Goal: Information Seeking & Learning: Find specific page/section

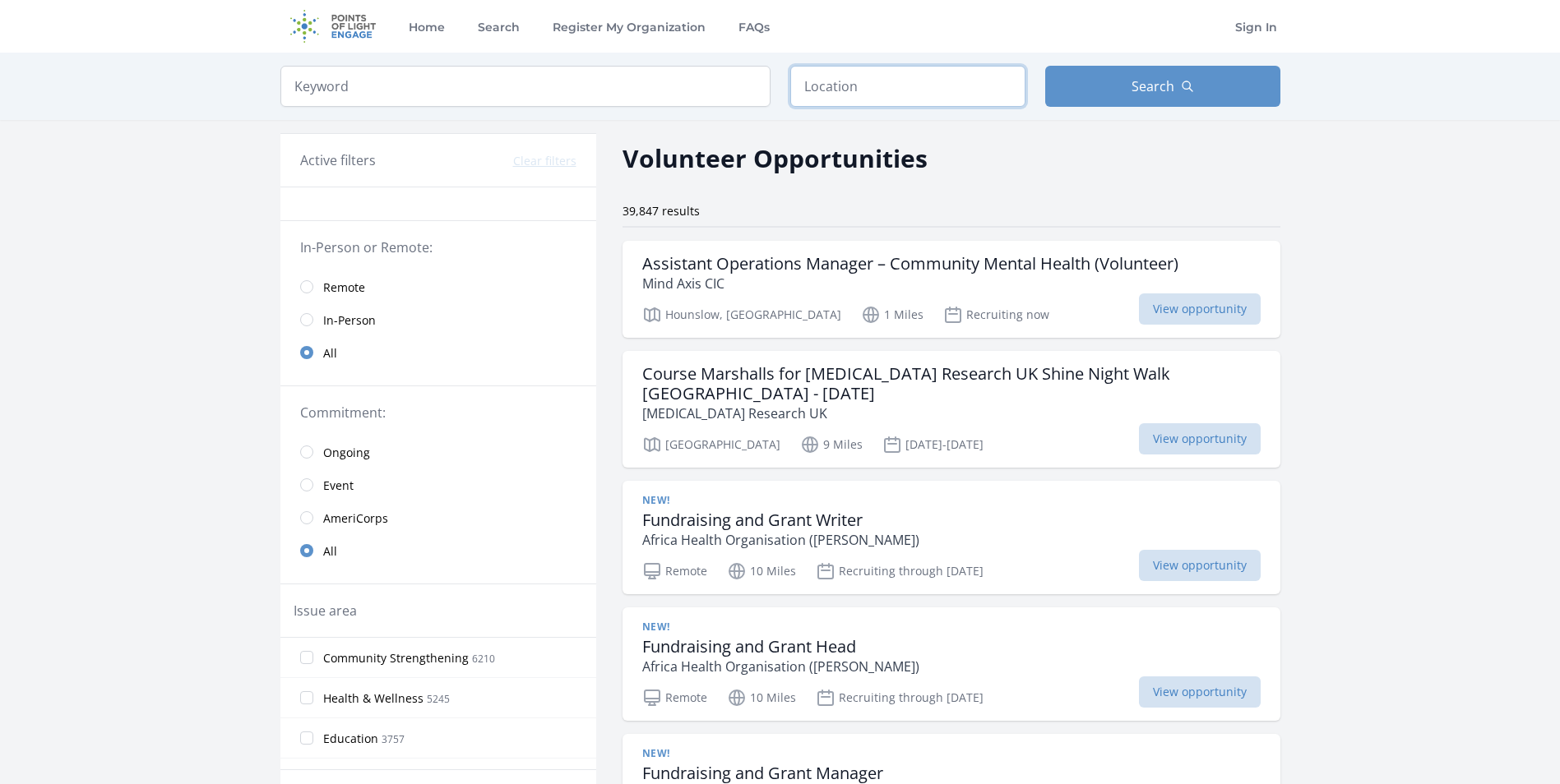
click at [813, 88] on input "text" at bounding box center [908, 86] width 235 height 41
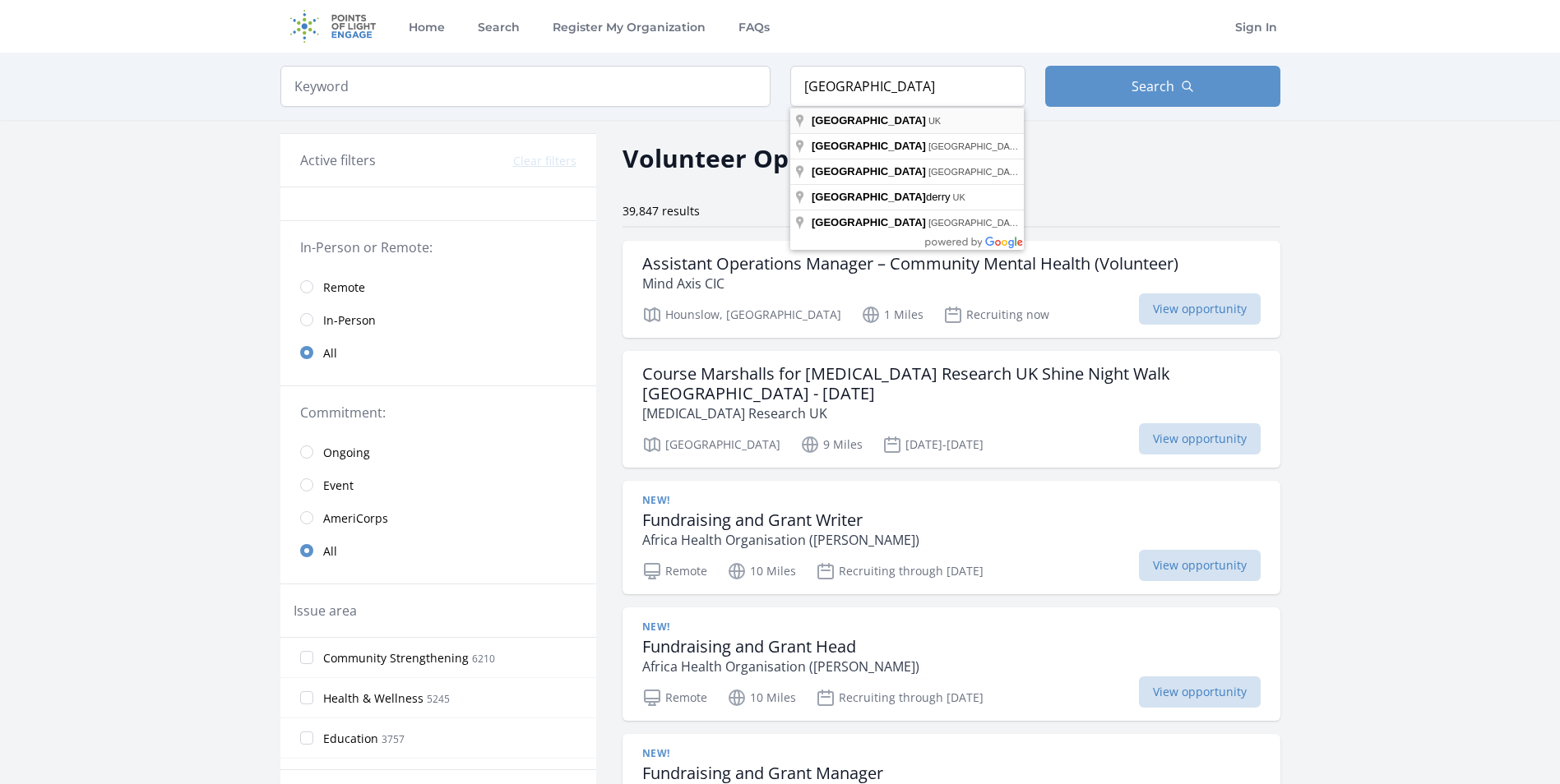
type input "London, UK"
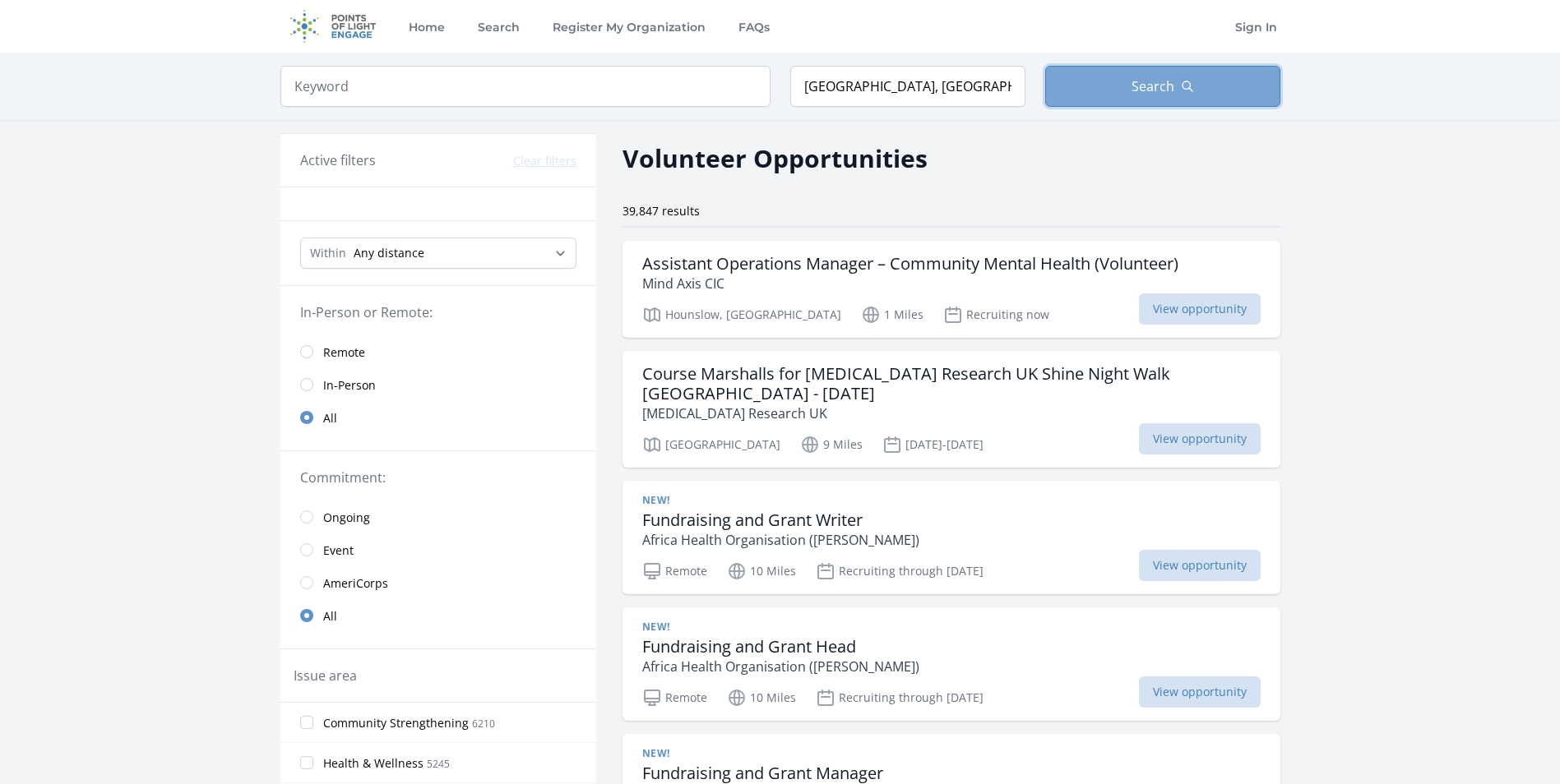
click at [1142, 88] on span "Search" at bounding box center [1152, 86] width 43 height 20
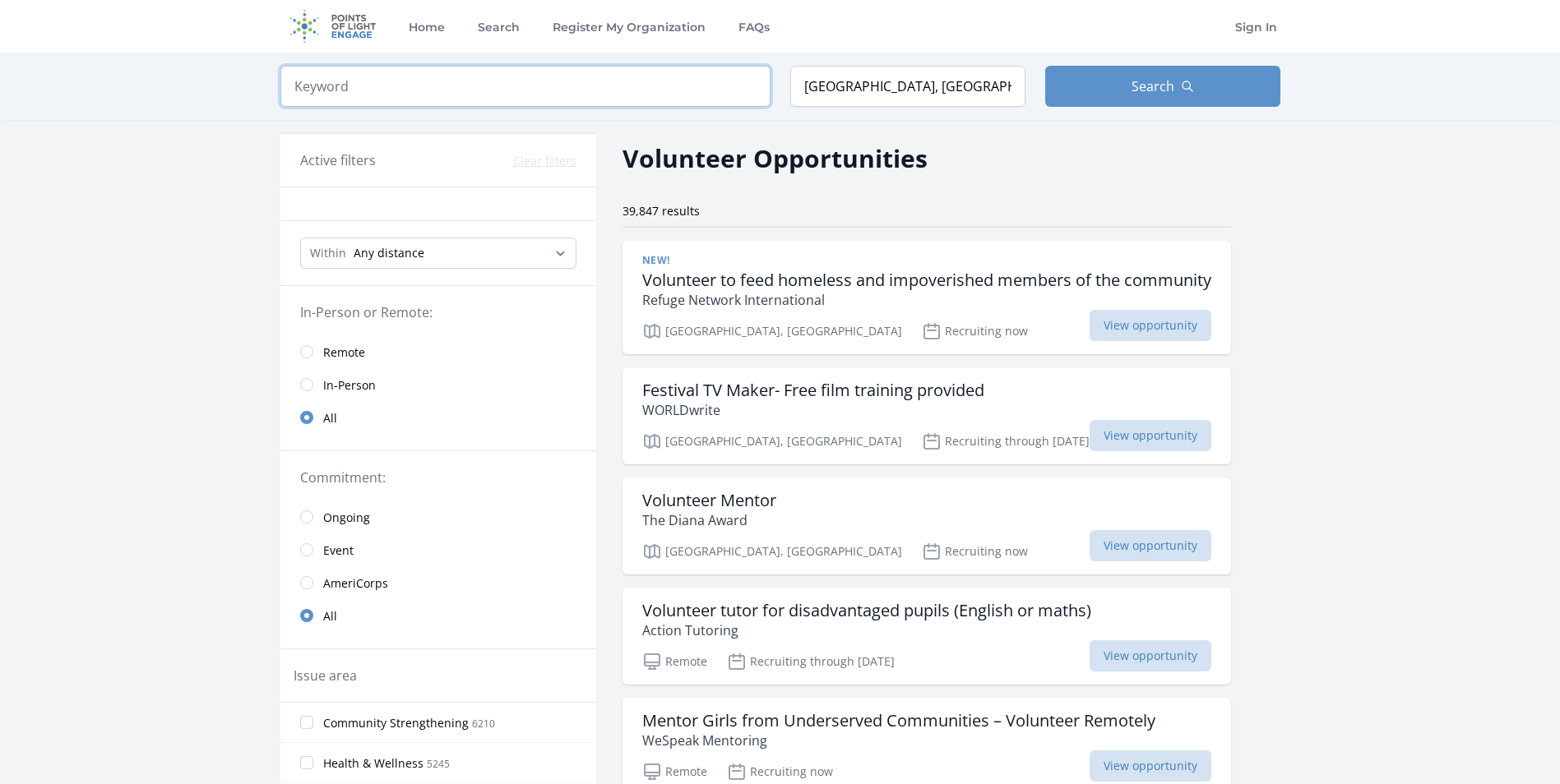
click at [397, 89] on input "search" at bounding box center [525, 86] width 490 height 41
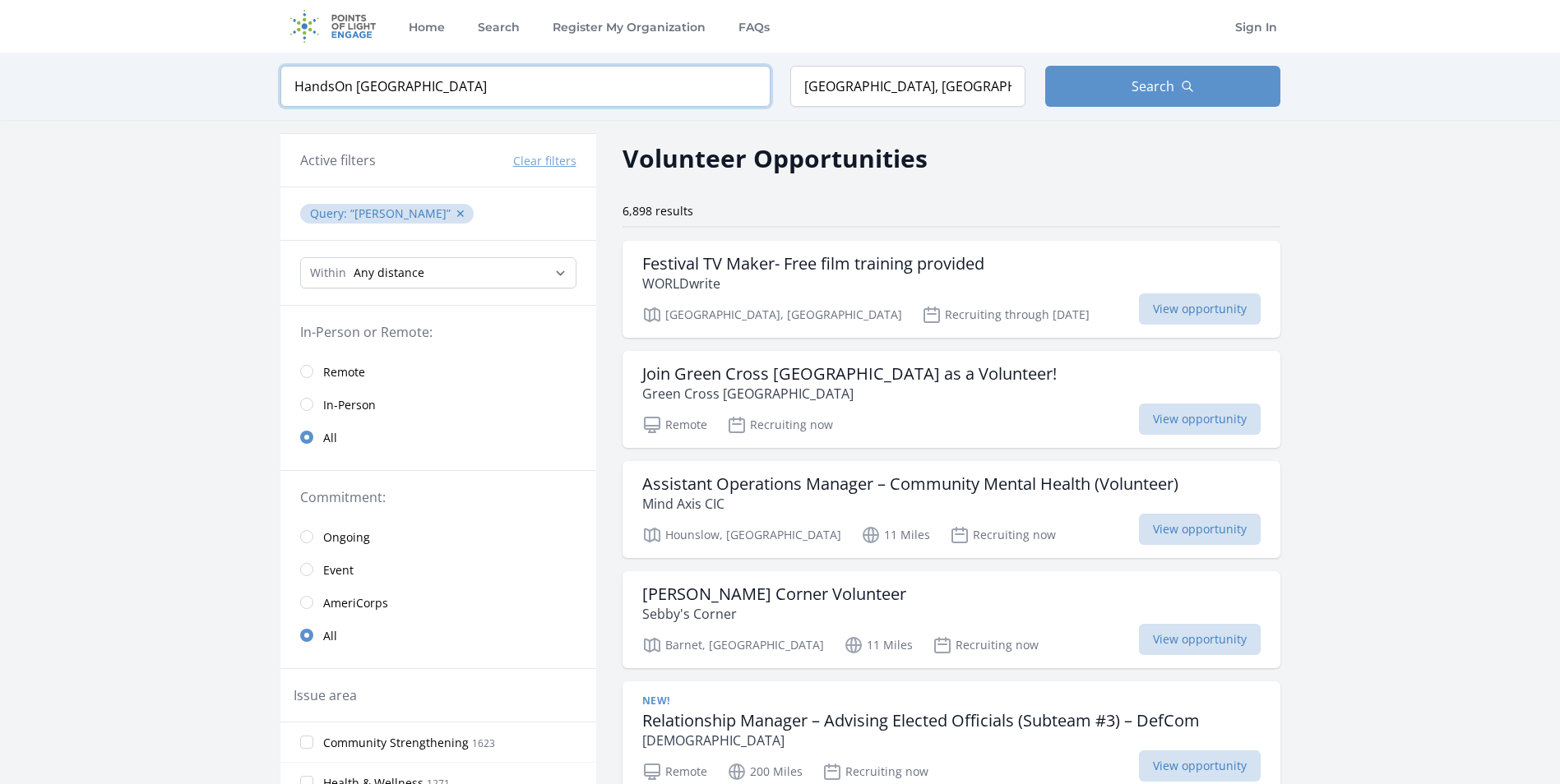
type input "HandsOn London"
click button "submit" at bounding box center [0, 0] width 0 height 0
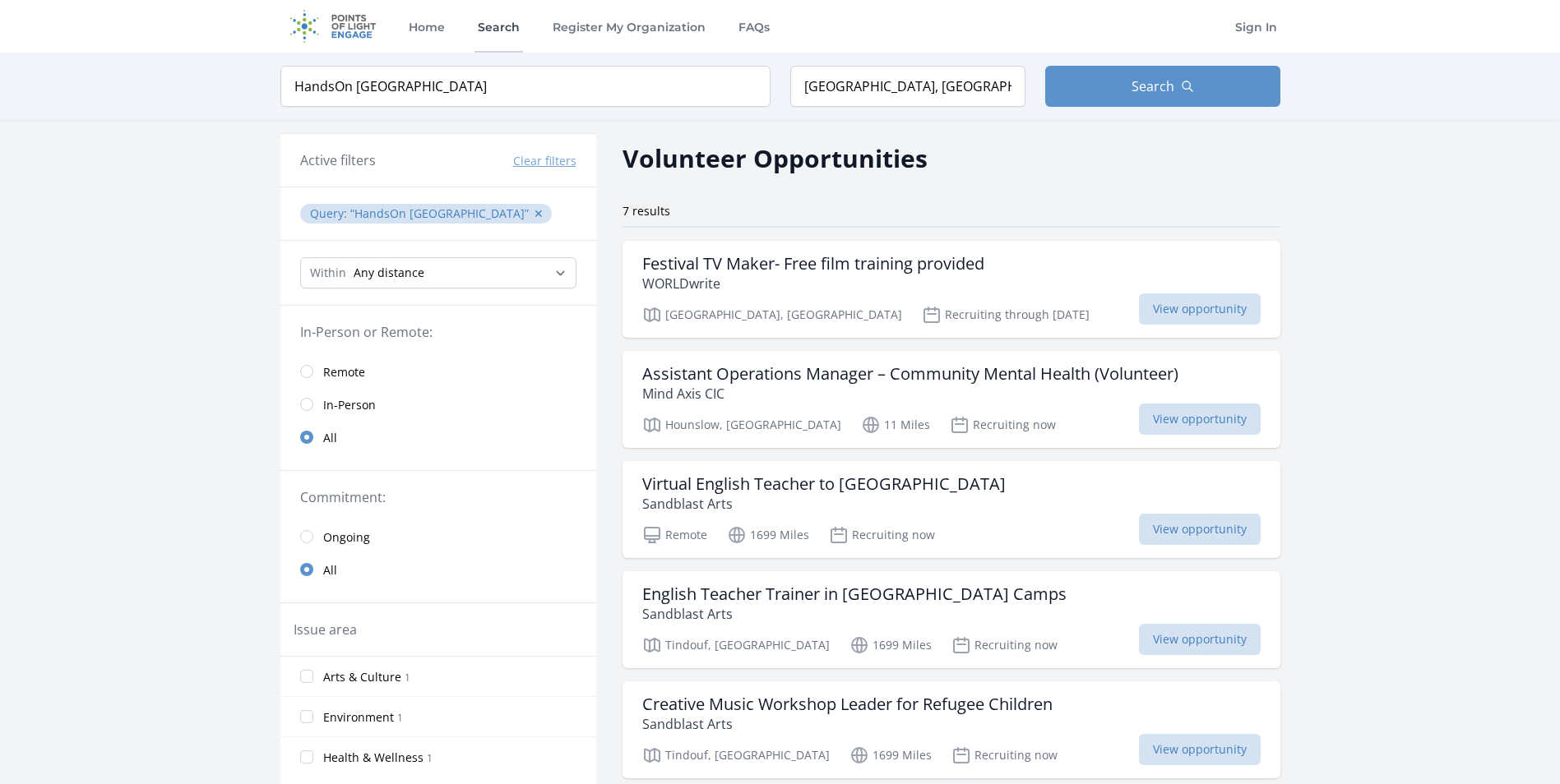
click at [480, 29] on link "Search" at bounding box center [498, 26] width 48 height 52
click at [760, 28] on link "FAQs" at bounding box center [754, 26] width 38 height 52
click at [425, 28] on link "Home" at bounding box center [426, 26] width 43 height 52
